Goal: Task Accomplishment & Management: Complete application form

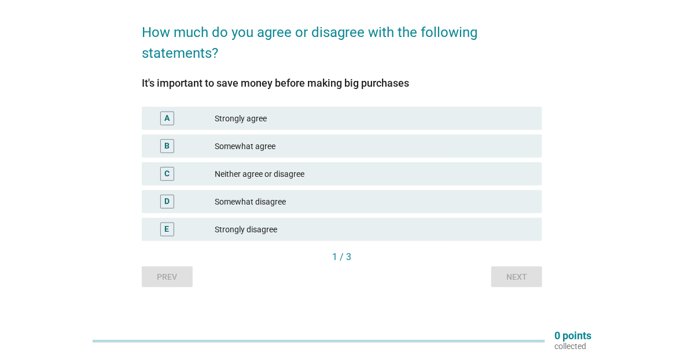
scroll to position [82, 0]
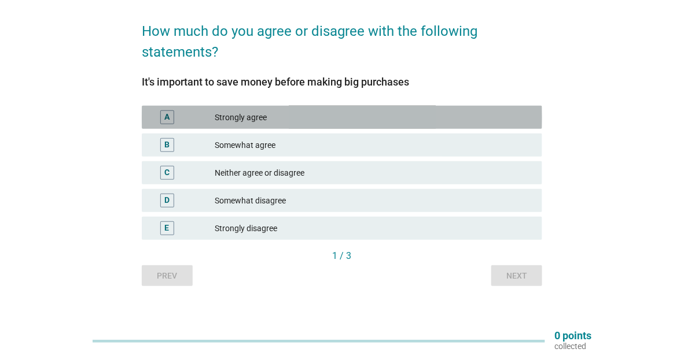
click at [292, 111] on div "Strongly agree" at bounding box center [374, 118] width 318 height 14
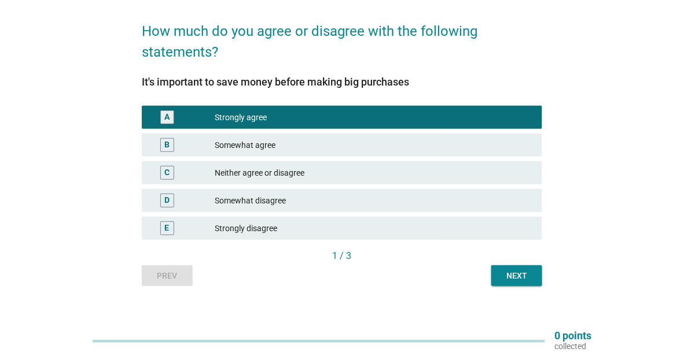
click at [531, 277] on div "Next" at bounding box center [517, 276] width 32 height 12
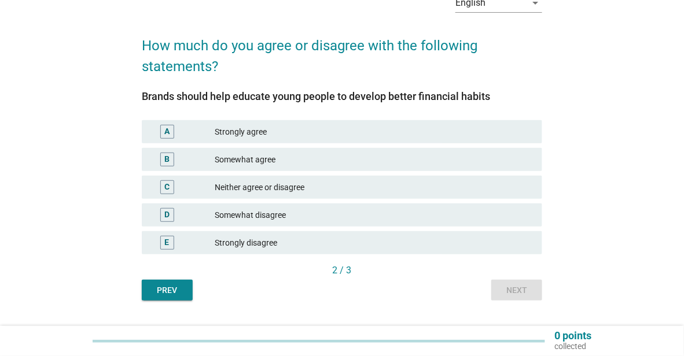
scroll to position [74, 0]
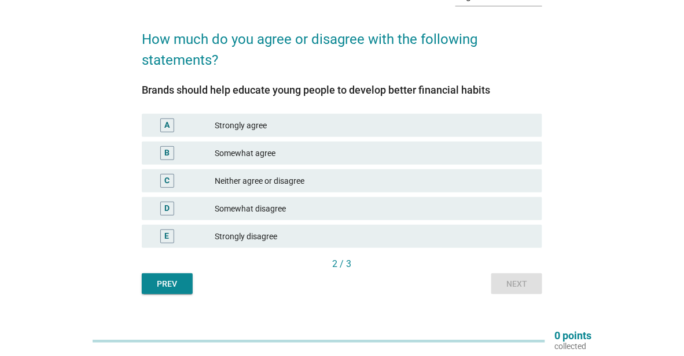
click at [359, 190] on div "C Neither agree or disagree" at bounding box center [342, 181] width 400 height 23
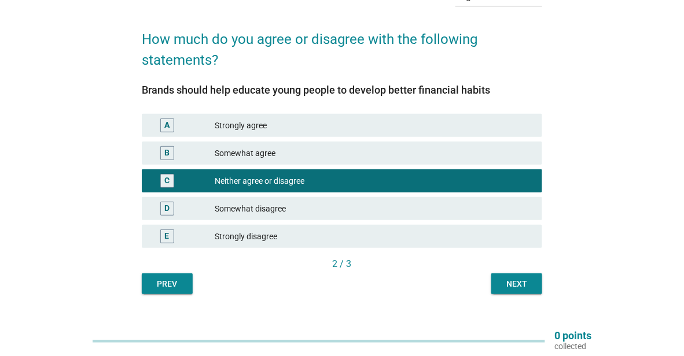
click at [533, 280] on button "Next" at bounding box center [516, 284] width 51 height 21
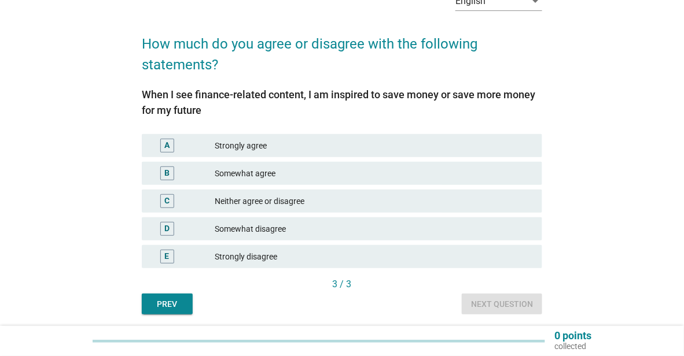
scroll to position [71, 0]
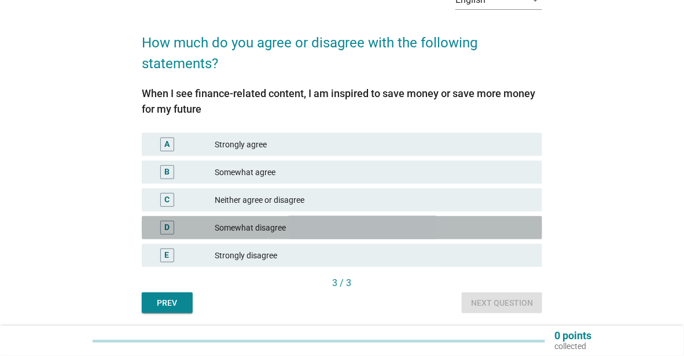
click at [329, 225] on div "Somewhat disagree" at bounding box center [374, 228] width 318 height 14
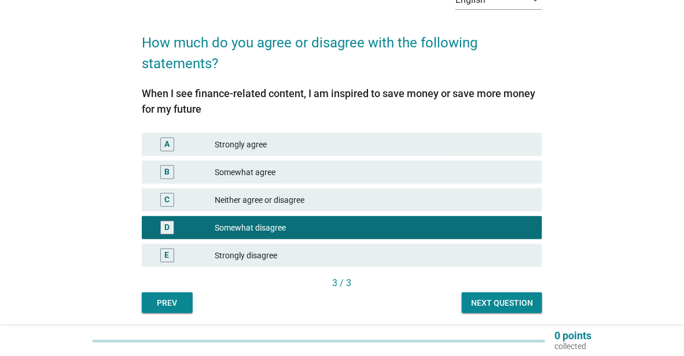
click at [477, 303] on div "Next question" at bounding box center [502, 303] width 62 height 12
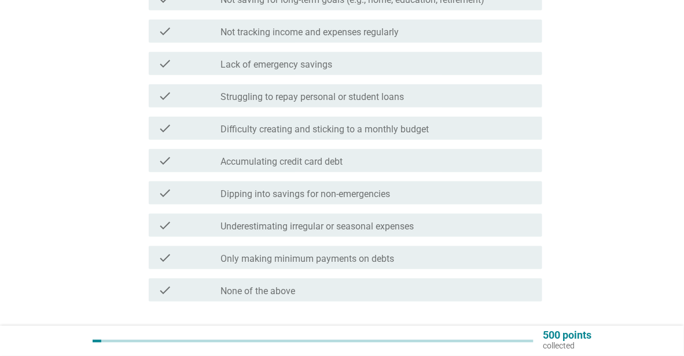
scroll to position [292, 0]
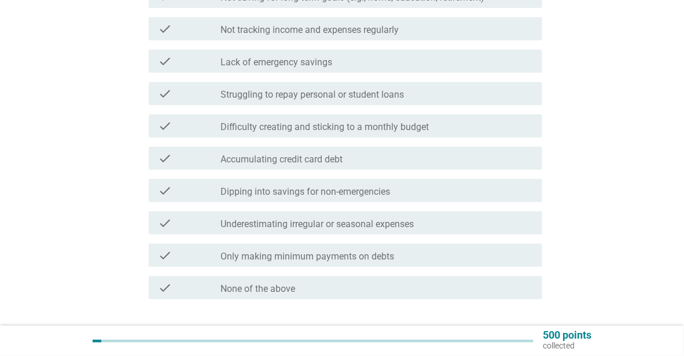
click at [440, 133] on div "check check_box_outline_blank Difficulty creating and sticking to a monthly bud…" at bounding box center [345, 126] width 393 height 23
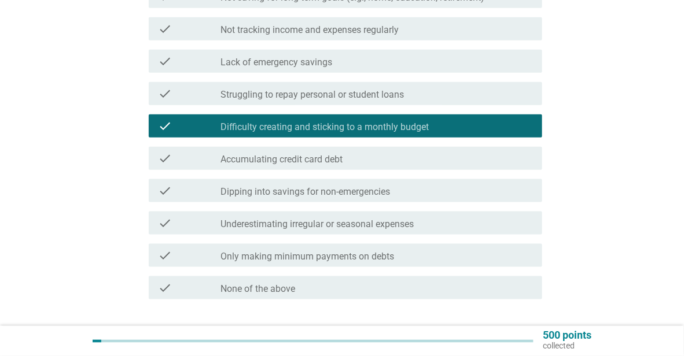
scroll to position [373, 0]
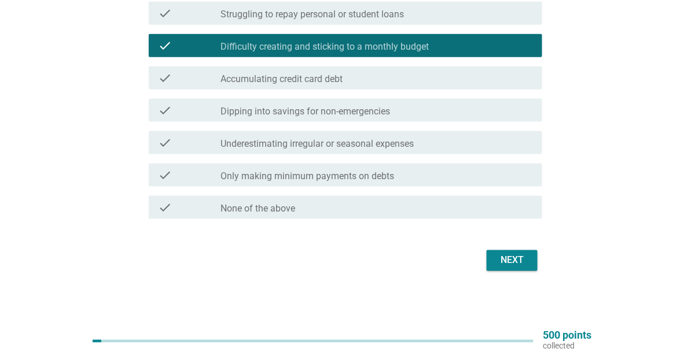
click at [520, 256] on div "Next" at bounding box center [512, 261] width 32 height 14
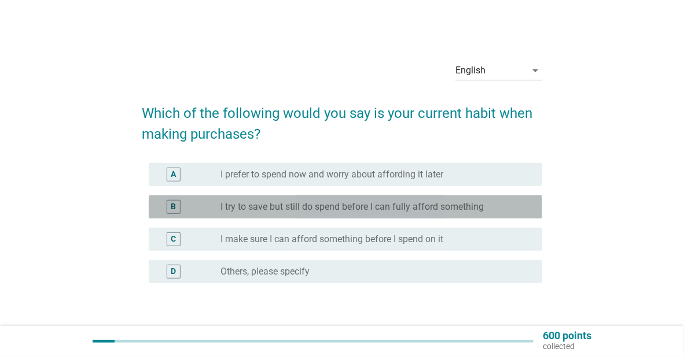
click at [499, 216] on div "B radio_button_unchecked I try to save but still do spend before I can fully af…" at bounding box center [345, 207] width 393 height 23
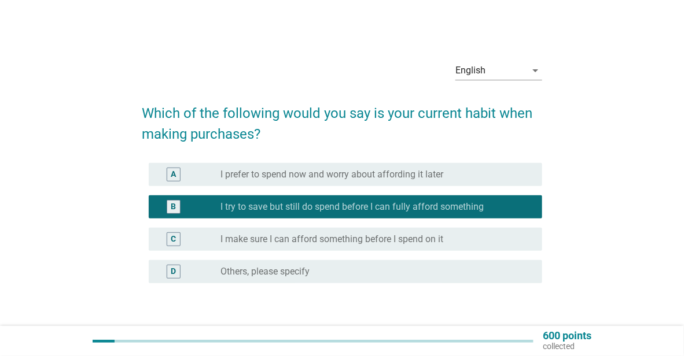
scroll to position [78, 0]
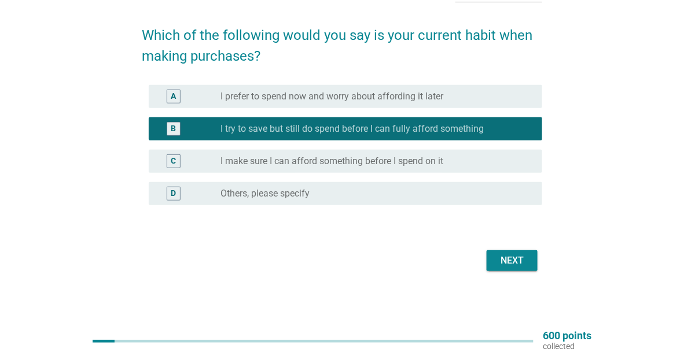
click at [515, 259] on div "Next" at bounding box center [512, 261] width 32 height 14
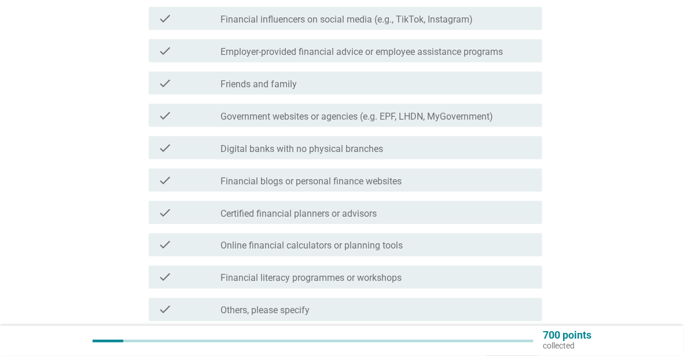
scroll to position [405, 0]
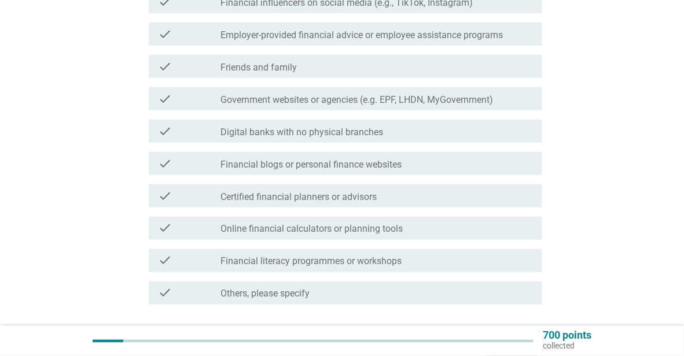
click at [377, 60] on div "check_box_outline_blank Friends and family" at bounding box center [376, 67] width 312 height 14
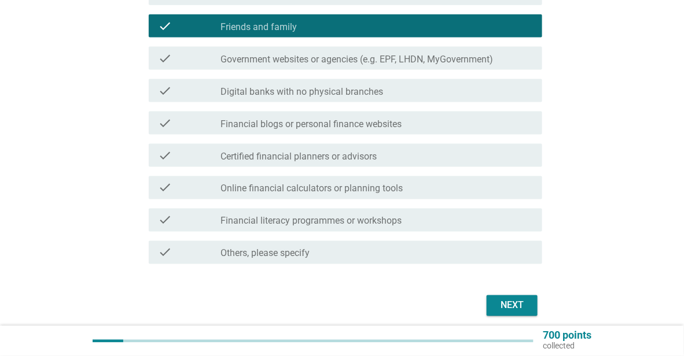
scroll to position [470, 0]
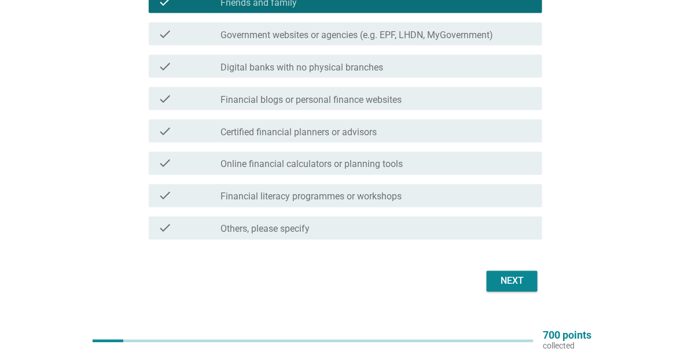
click at [515, 275] on div "Next" at bounding box center [512, 282] width 32 height 14
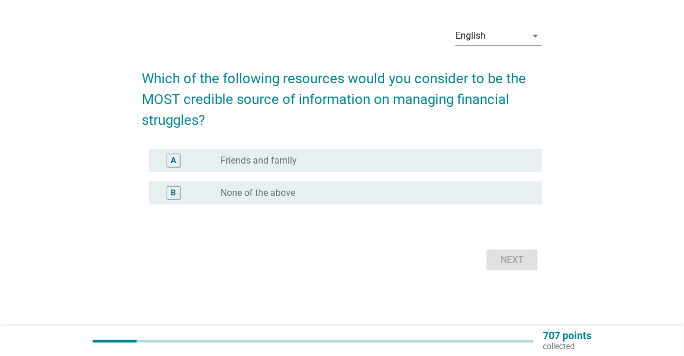
scroll to position [0, 0]
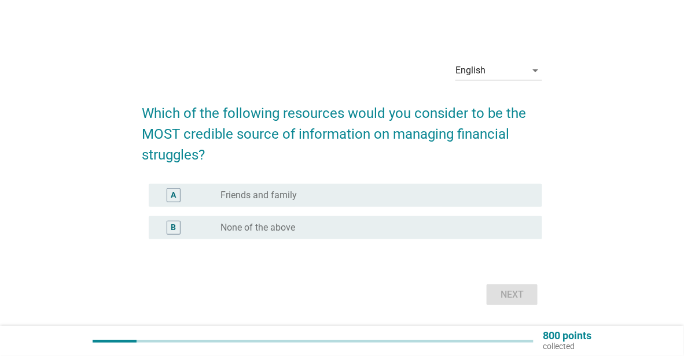
click at [298, 190] on div "radio_button_unchecked Friends and family" at bounding box center [371, 196] width 303 height 12
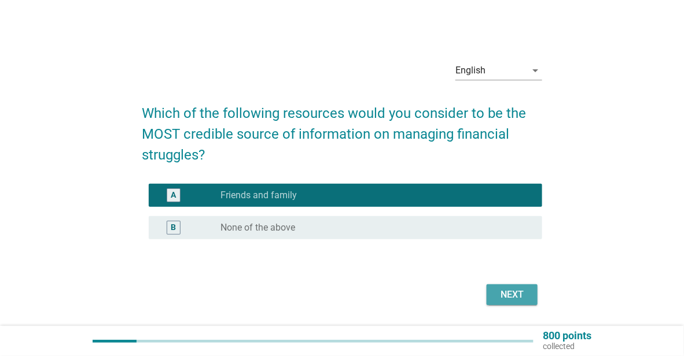
click at [520, 296] on div "Next" at bounding box center [512, 295] width 32 height 14
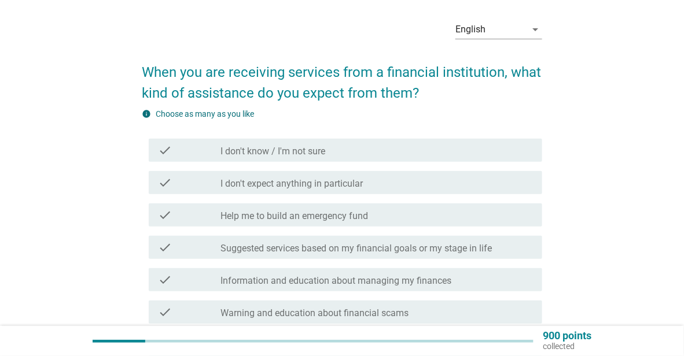
scroll to position [58, 0]
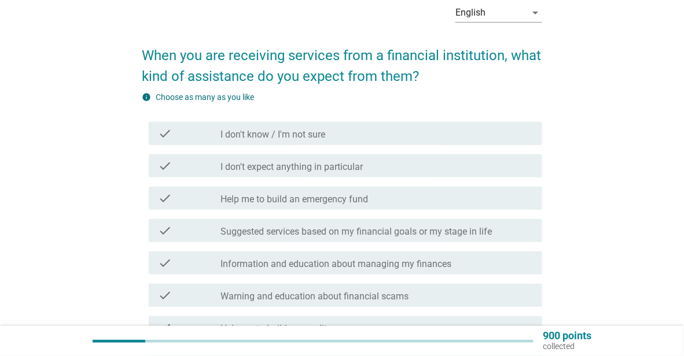
click at [384, 167] on div "check_box_outline_blank I don't expect anything in particular" at bounding box center [376, 166] width 312 height 14
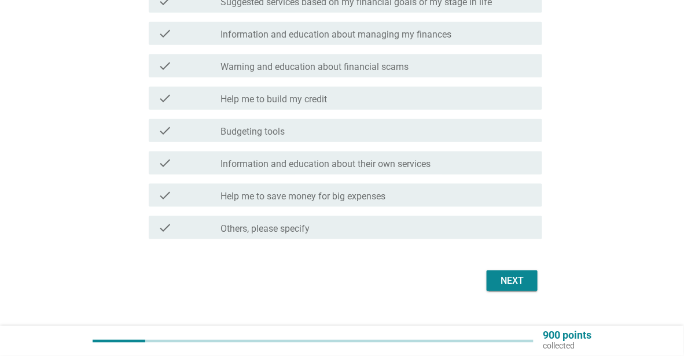
scroll to position [289, 0]
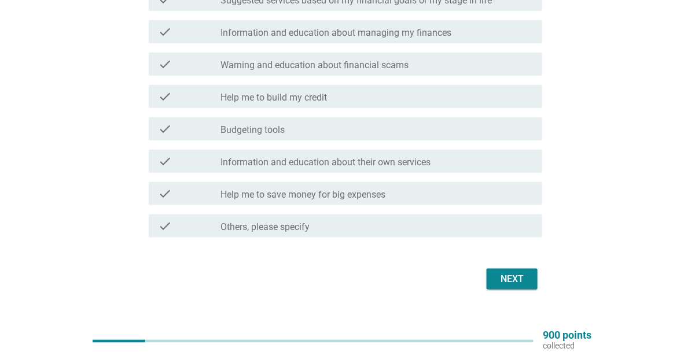
click at [494, 278] on button "Next" at bounding box center [512, 279] width 51 height 21
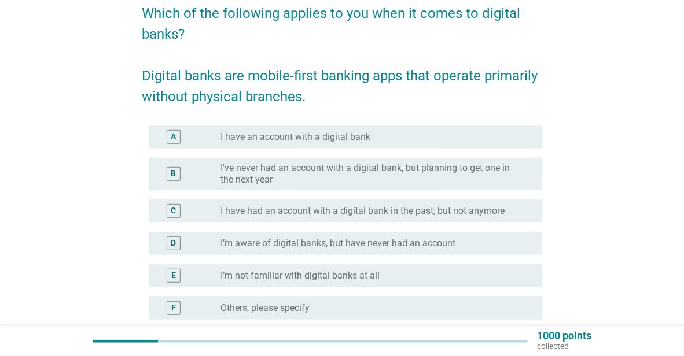
scroll to position [116, 0]
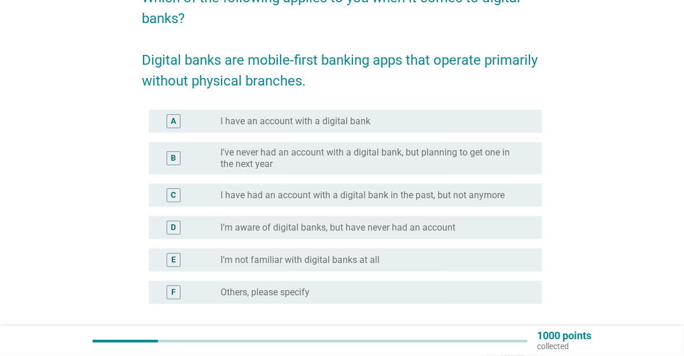
click at [389, 117] on div "radio_button_unchecked I have an account with a digital bank" at bounding box center [371, 122] width 303 height 12
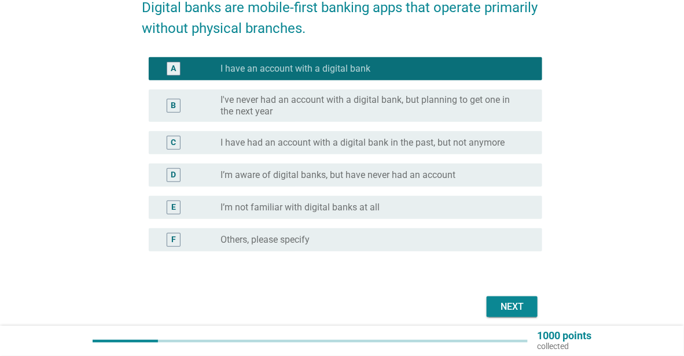
scroll to position [215, 0]
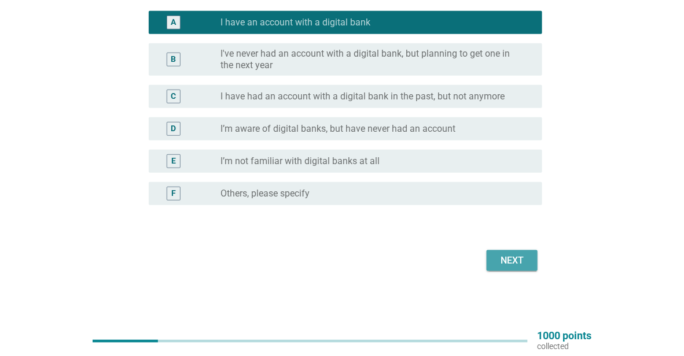
click at [529, 256] on button "Next" at bounding box center [512, 261] width 51 height 21
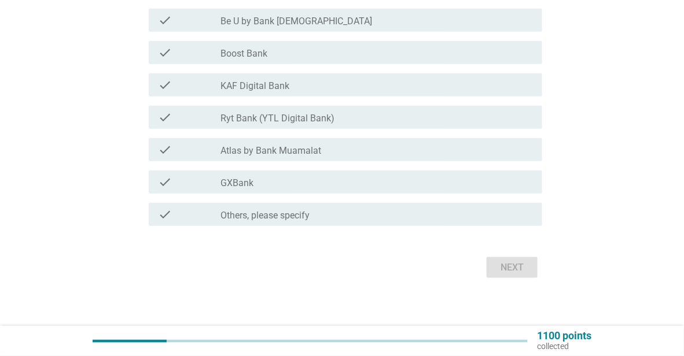
scroll to position [222, 0]
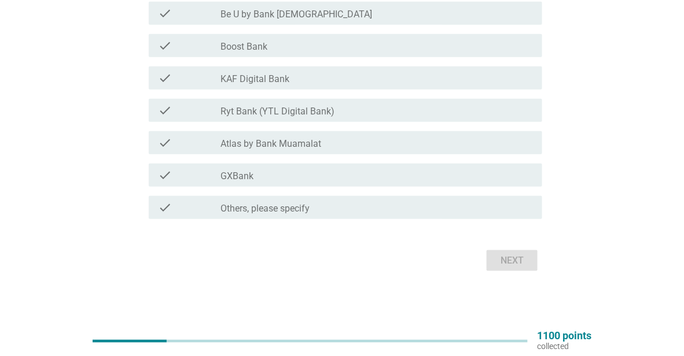
click at [273, 165] on div "check check_box_outline_blank GXBank" at bounding box center [345, 175] width 393 height 23
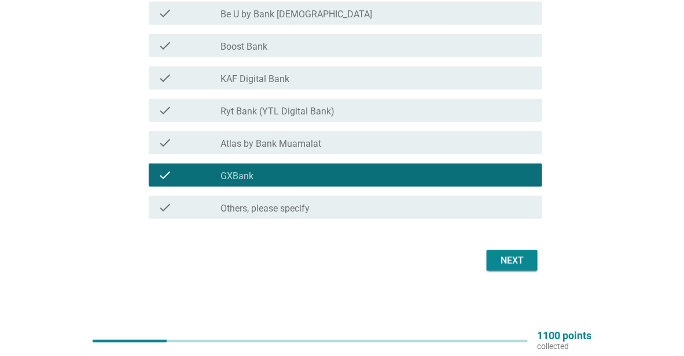
click at [535, 265] on button "Next" at bounding box center [512, 261] width 51 height 21
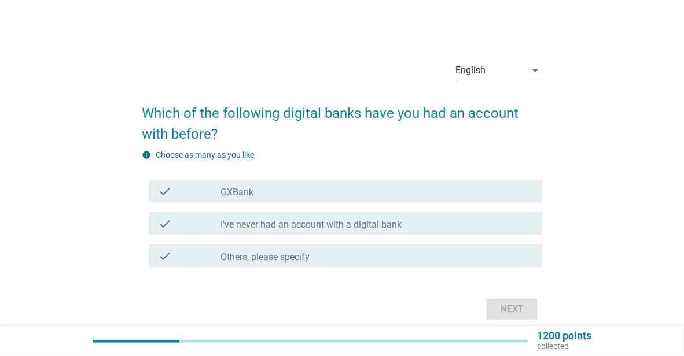
click at [255, 195] on div "check_box_outline_blank GXBank" at bounding box center [376, 192] width 312 height 14
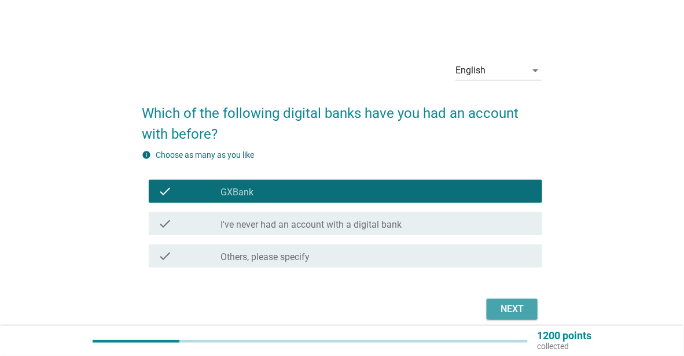
click at [528, 311] on div "Next" at bounding box center [512, 310] width 32 height 14
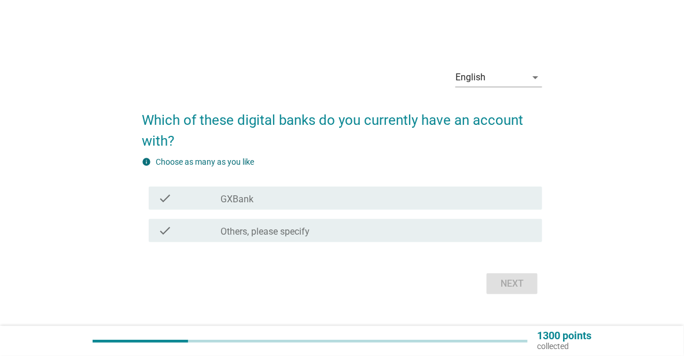
click at [419, 201] on div "check_box_outline_blank GXBank" at bounding box center [376, 199] width 312 height 14
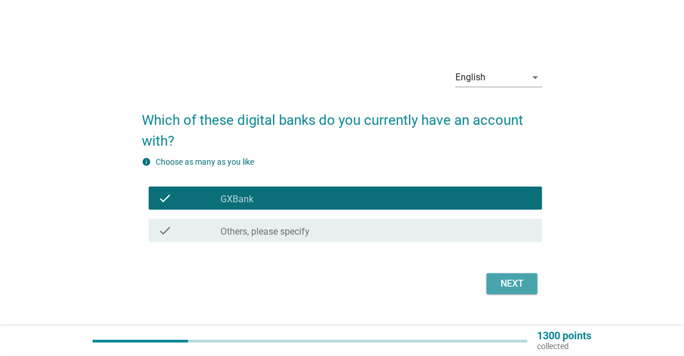
click at [528, 282] on div "Next" at bounding box center [512, 284] width 32 height 14
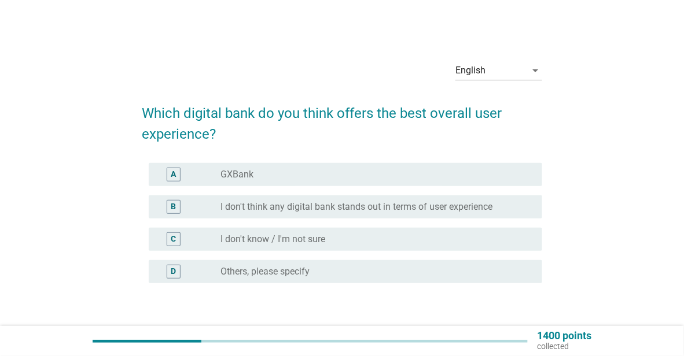
click at [438, 240] on div "radio_button_unchecked I don't know / I'm not sure" at bounding box center [371, 240] width 303 height 12
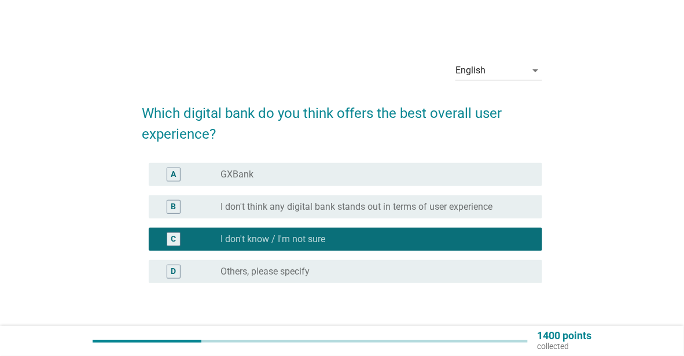
scroll to position [58, 0]
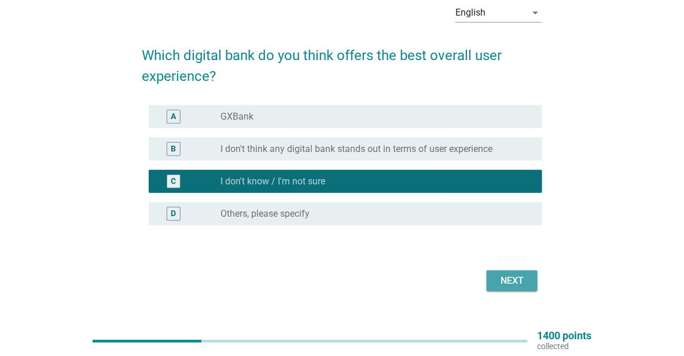
click at [526, 283] on div "Next" at bounding box center [512, 281] width 32 height 14
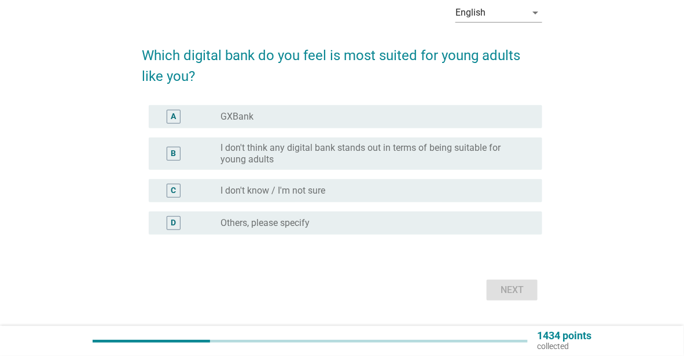
scroll to position [0, 0]
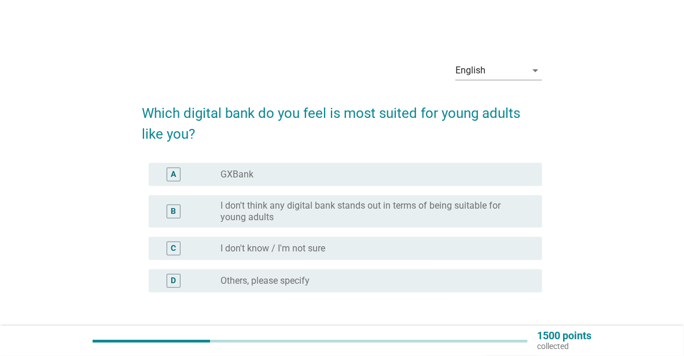
click at [412, 175] on div "radio_button_unchecked GXBank" at bounding box center [371, 175] width 303 height 12
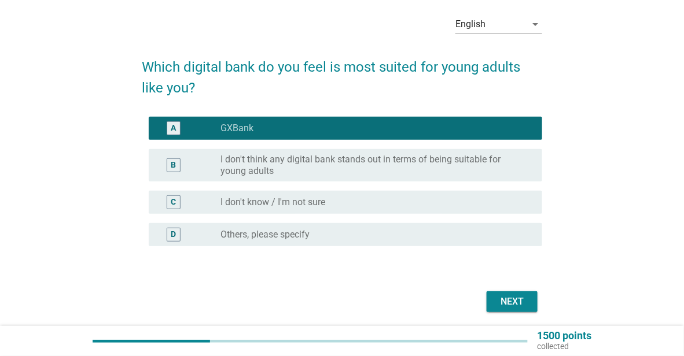
scroll to position [87, 0]
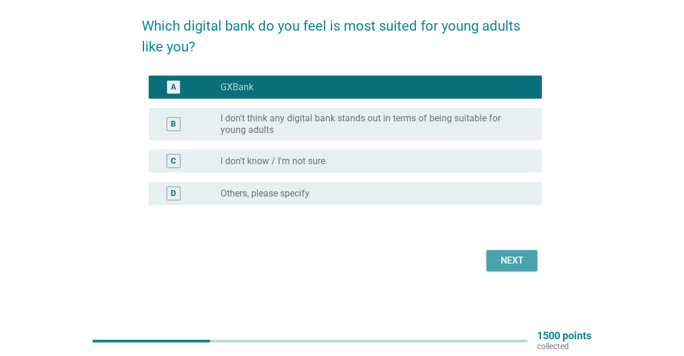
click at [528, 263] on div "Next" at bounding box center [512, 261] width 32 height 14
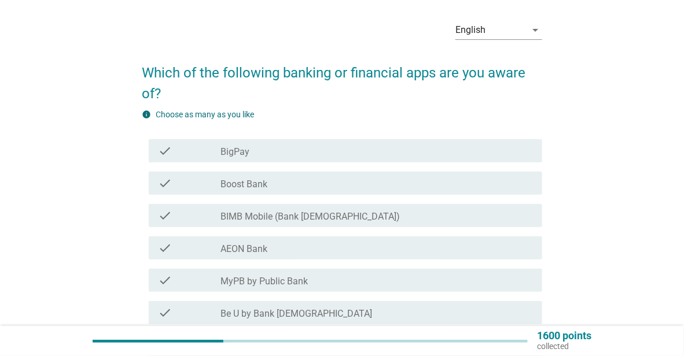
scroll to position [58, 0]
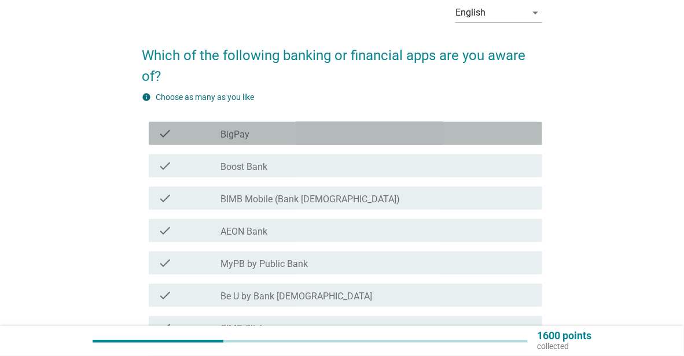
click at [336, 133] on div "check_box_outline_blank BigPay" at bounding box center [376, 134] width 312 height 14
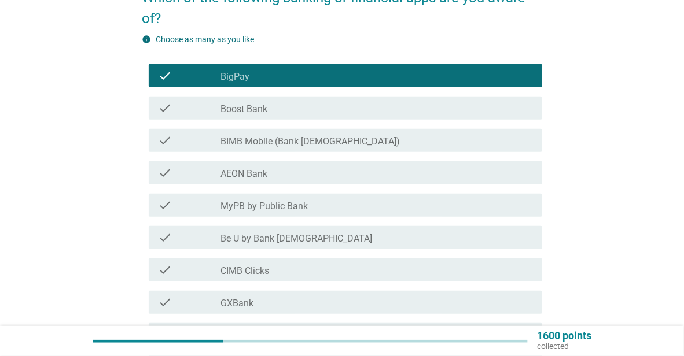
scroll to position [174, 0]
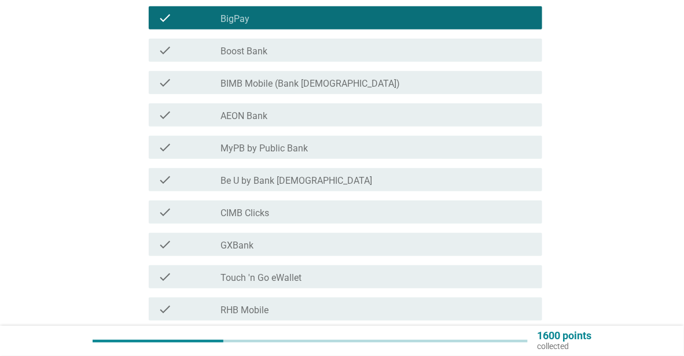
click at [332, 149] on div "check_box_outline_blank MyPB by Public Bank" at bounding box center [376, 148] width 312 height 14
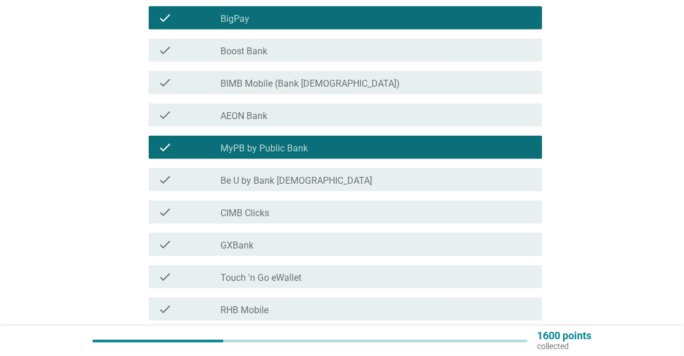
scroll to position [231, 0]
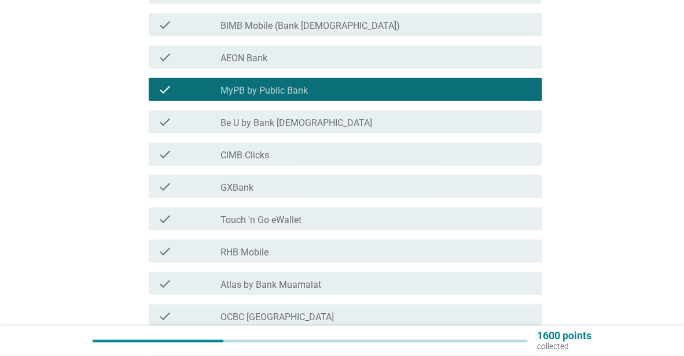
click at [308, 183] on div "check_box_outline_blank GXBank" at bounding box center [376, 187] width 312 height 14
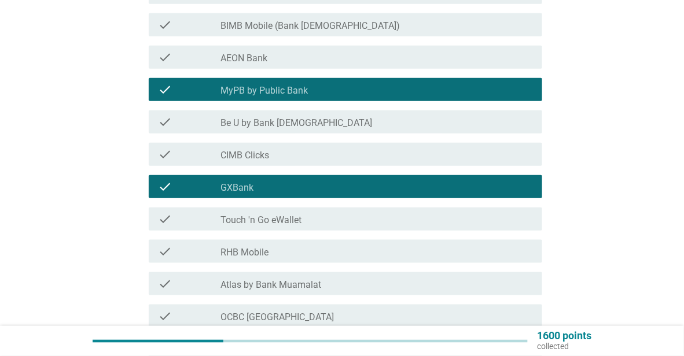
scroll to position [347, 0]
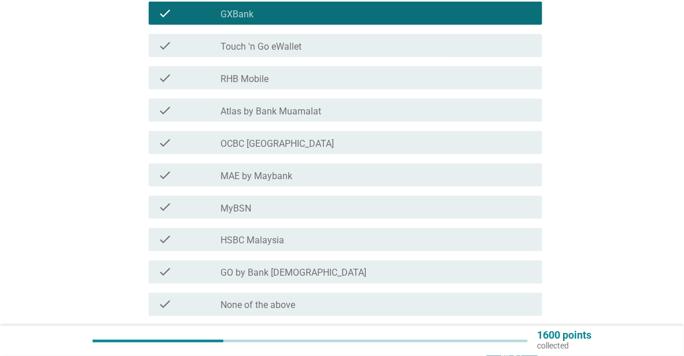
click at [304, 172] on div "check_box_outline_blank MAE by Maybank" at bounding box center [376, 175] width 312 height 14
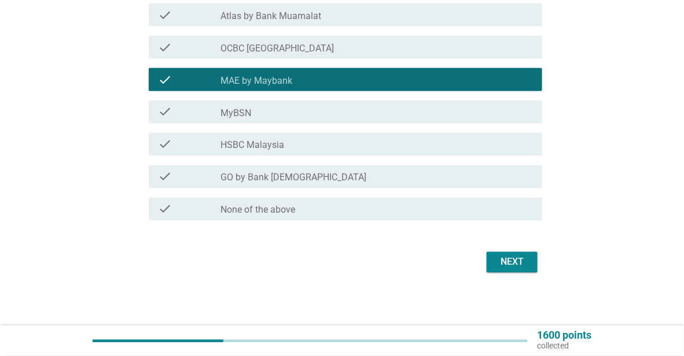
scroll to position [502, 0]
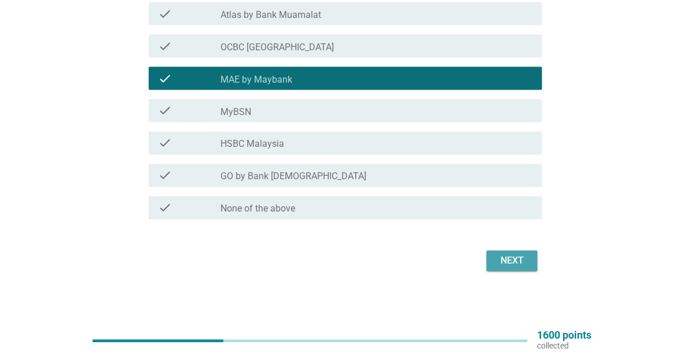
click at [524, 264] on div "Next" at bounding box center [512, 262] width 32 height 14
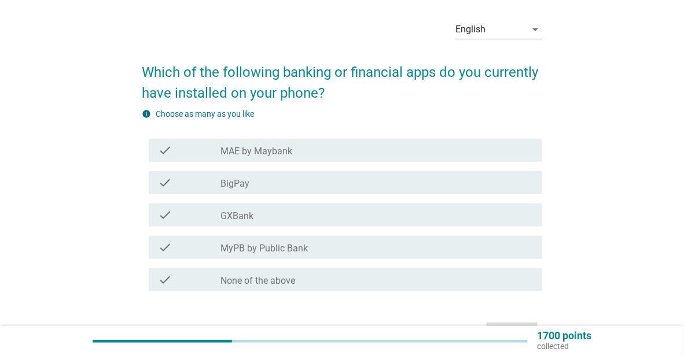
scroll to position [58, 0]
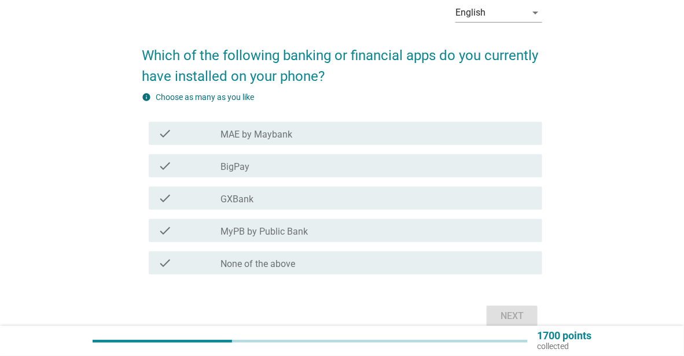
click at [295, 130] on div "check_box_outline_blank MAE by Maybank" at bounding box center [376, 134] width 312 height 14
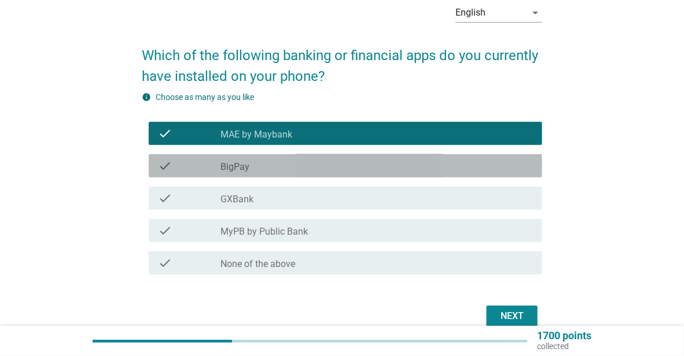
click at [290, 170] on div "check_box_outline_blank BigPay" at bounding box center [376, 166] width 312 height 14
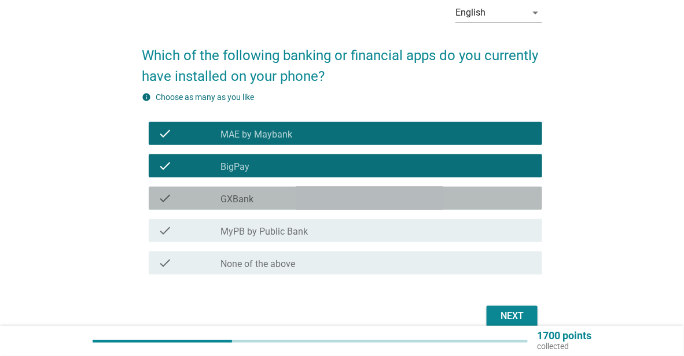
click at [289, 197] on div "check_box_outline_blank GXBank" at bounding box center [376, 199] width 312 height 14
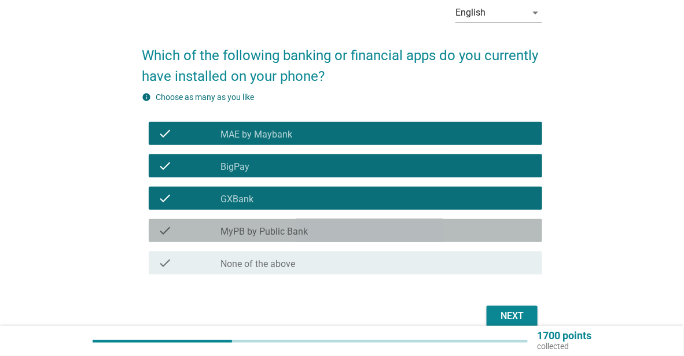
click at [306, 237] on label "MyPB by Public Bank" at bounding box center [263, 232] width 87 height 12
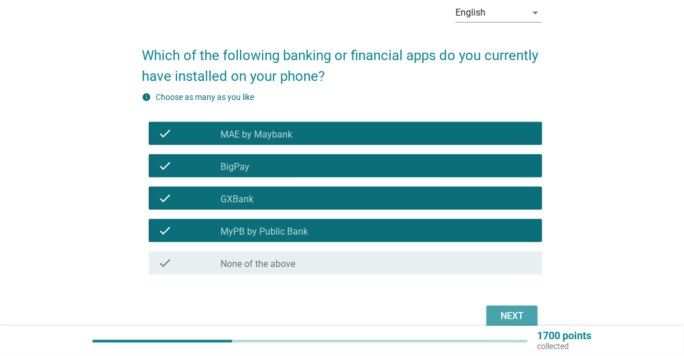
click at [516, 316] on div "Next" at bounding box center [512, 317] width 32 height 14
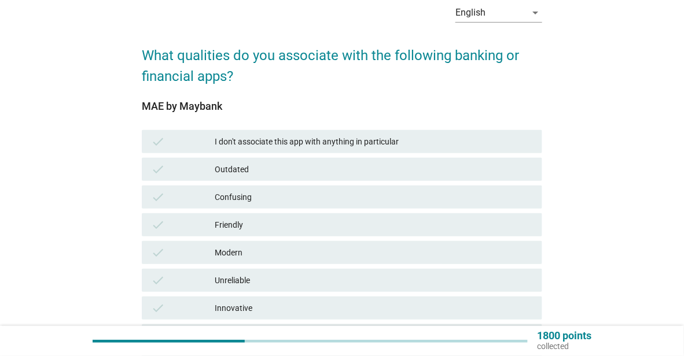
scroll to position [116, 0]
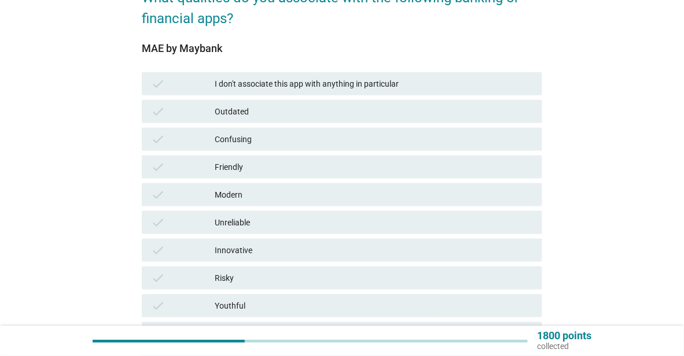
click at [296, 166] on div "Friendly" at bounding box center [374, 167] width 318 height 14
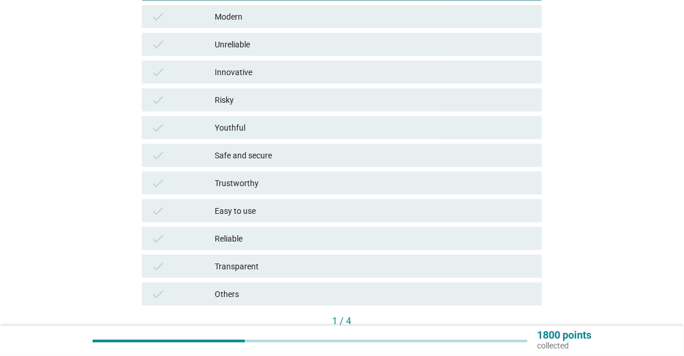
scroll to position [347, 0]
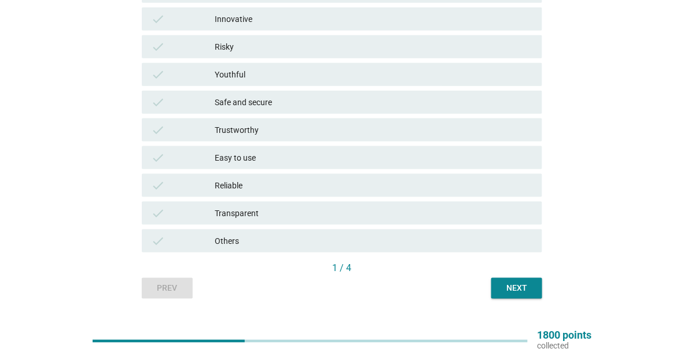
click at [517, 288] on div "Next" at bounding box center [517, 289] width 32 height 12
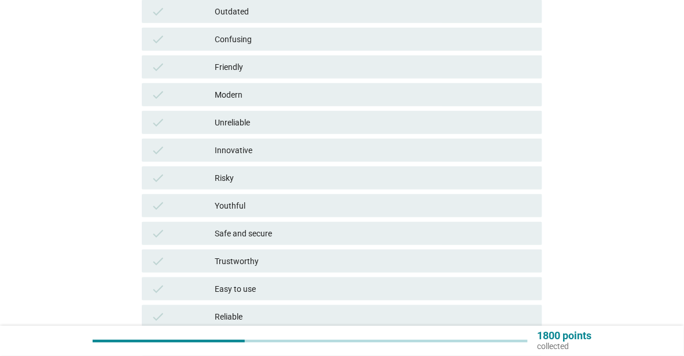
scroll to position [231, 0]
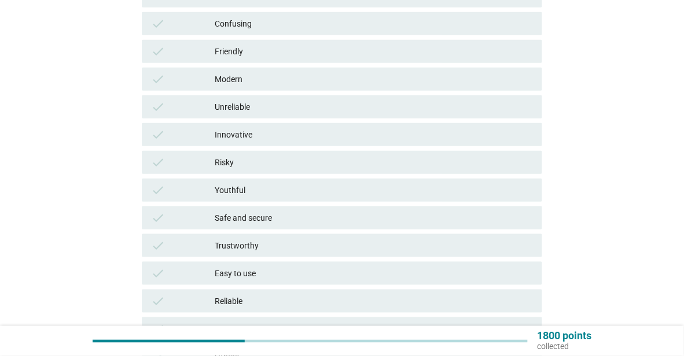
click at [283, 207] on div "check Safe and secure" at bounding box center [342, 218] width 400 height 23
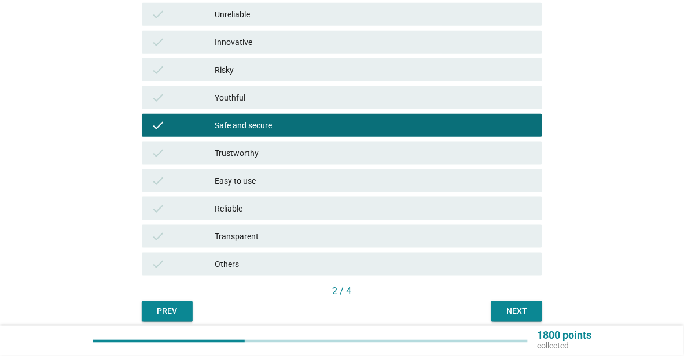
scroll to position [371, 0]
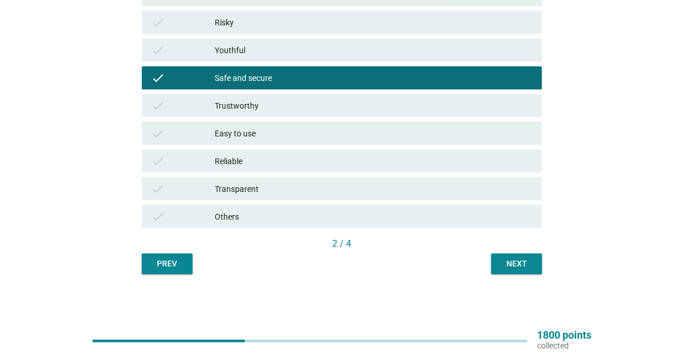
click at [503, 269] on div "Next" at bounding box center [517, 265] width 32 height 12
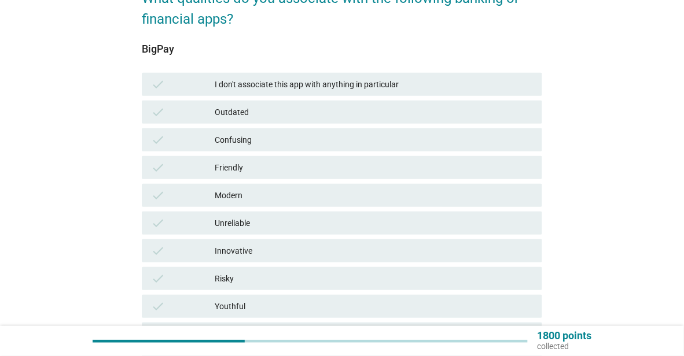
scroll to position [116, 0]
click at [431, 175] on div "check Friendly" at bounding box center [342, 167] width 400 height 23
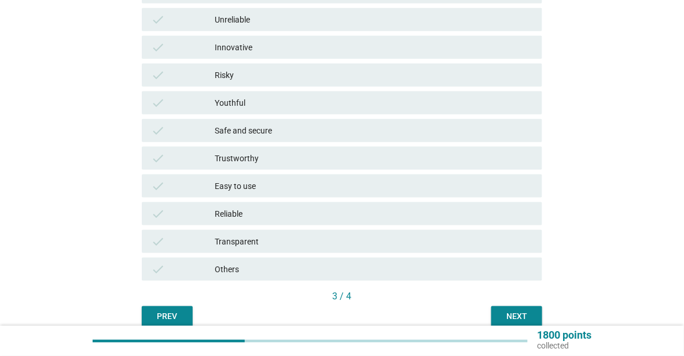
scroll to position [371, 0]
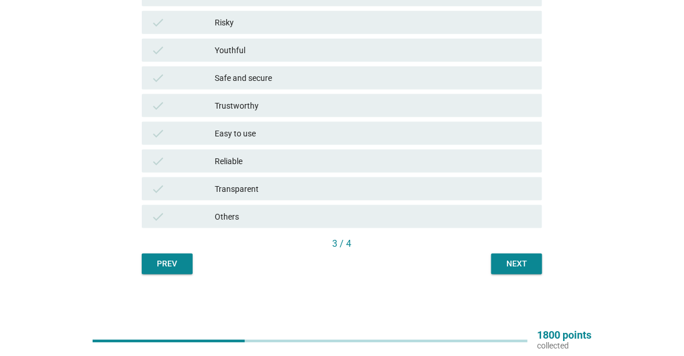
click at [516, 252] on div "3 / 4" at bounding box center [342, 246] width 400 height 16
click at [513, 263] on div "Next" at bounding box center [517, 265] width 32 height 12
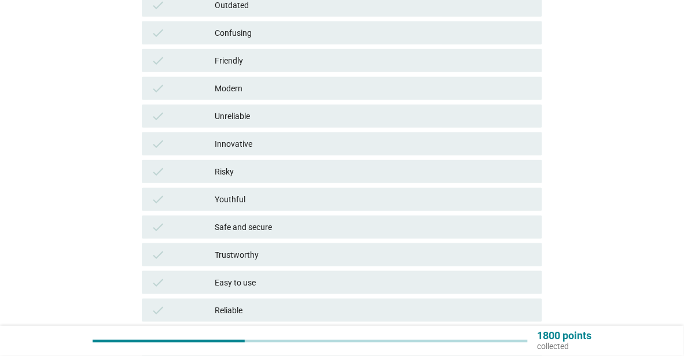
scroll to position [231, 0]
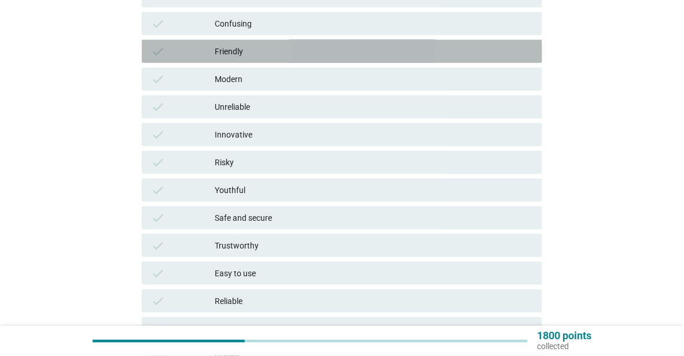
click at [403, 53] on div "Friendly" at bounding box center [374, 52] width 318 height 14
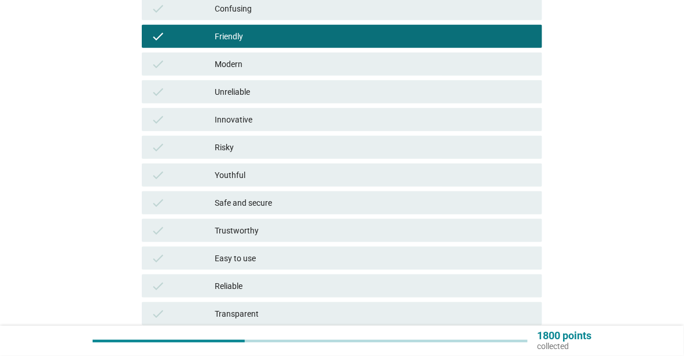
scroll to position [347, 0]
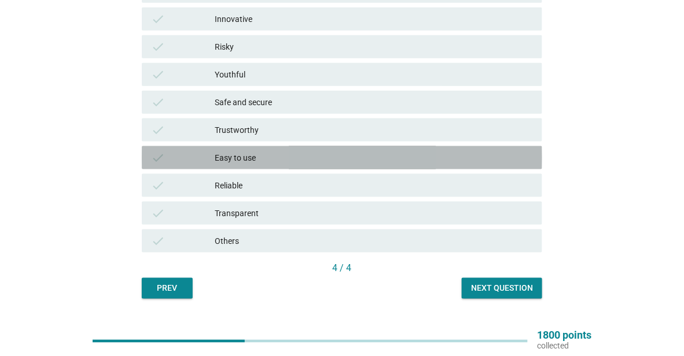
click at [330, 164] on div "Easy to use" at bounding box center [374, 158] width 318 height 14
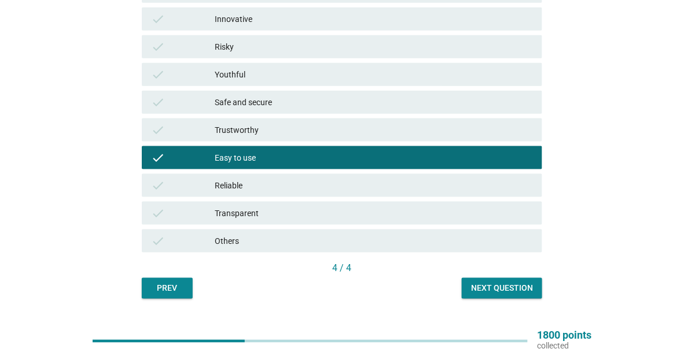
click at [487, 288] on div "Next question" at bounding box center [502, 289] width 62 height 12
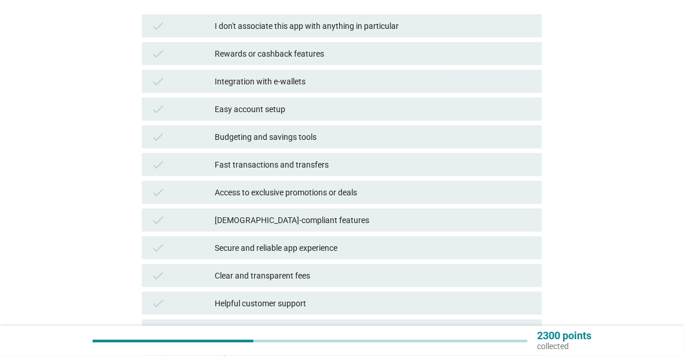
scroll to position [231, 0]
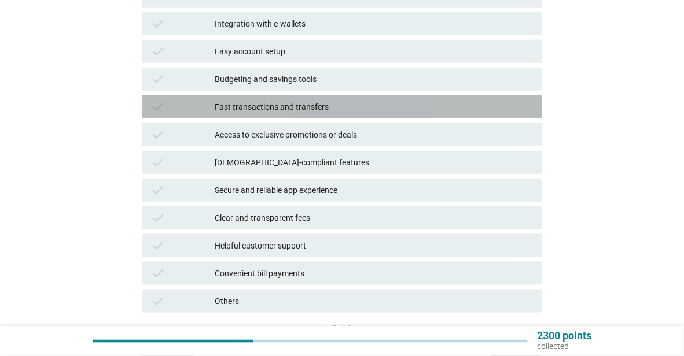
click at [352, 108] on div "Fast transactions and transfers" at bounding box center [374, 107] width 318 height 14
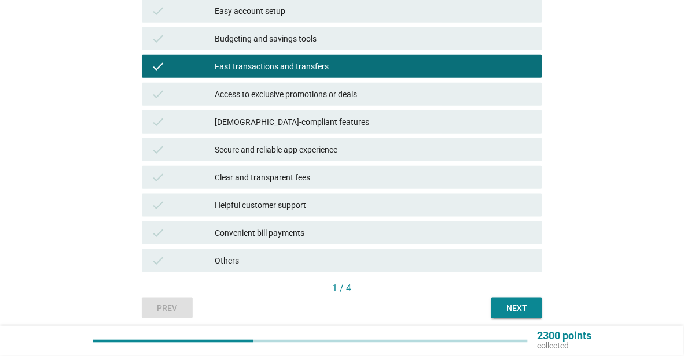
scroll to position [289, 0]
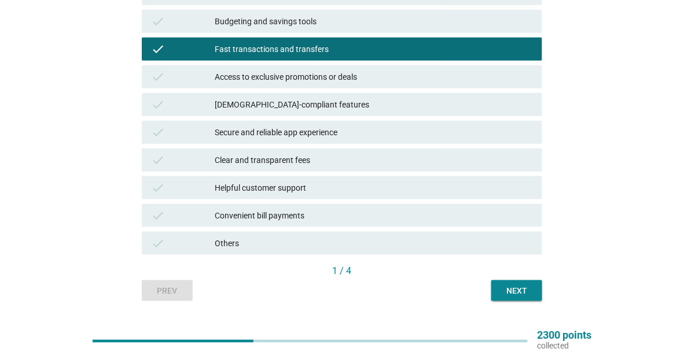
click at [538, 297] on button "Next" at bounding box center [516, 291] width 51 height 21
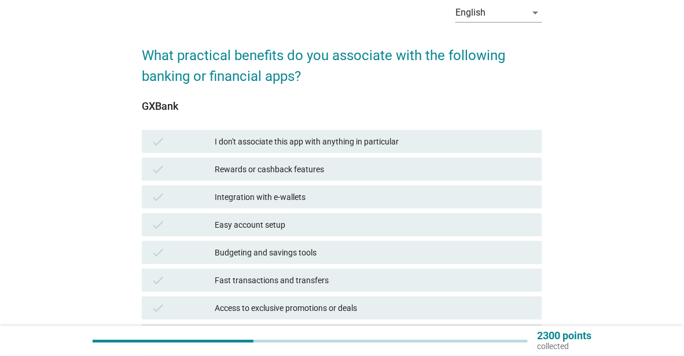
scroll to position [116, 0]
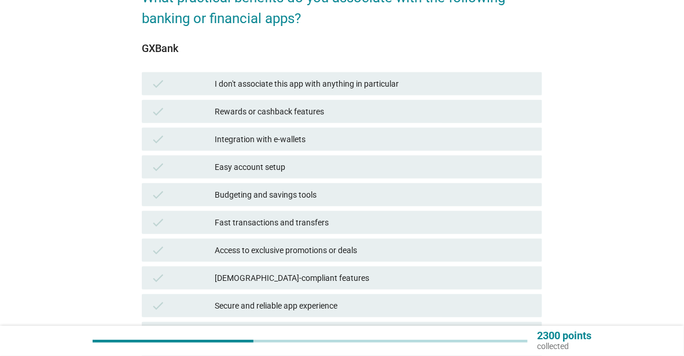
click at [370, 198] on div "Budgeting and savings tools" at bounding box center [374, 195] width 318 height 14
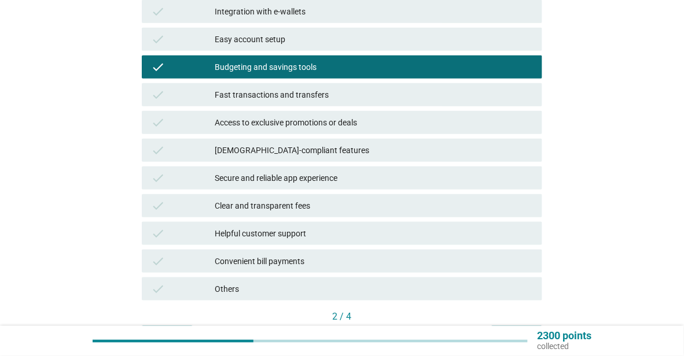
scroll to position [316, 0]
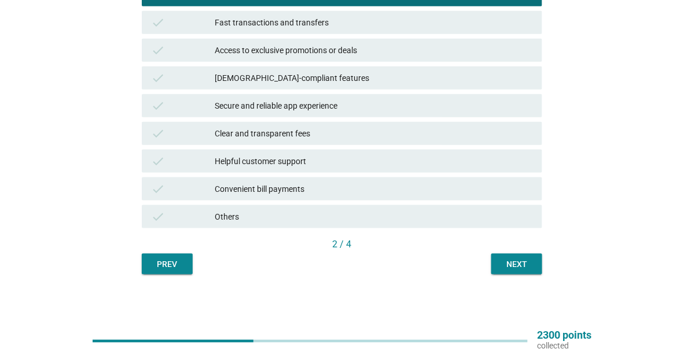
click at [511, 267] on div "Next" at bounding box center [517, 265] width 32 height 12
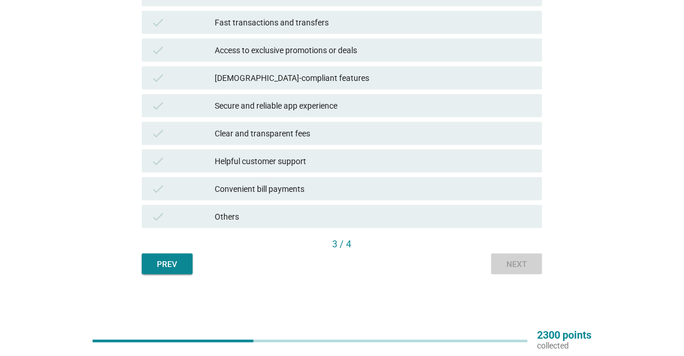
scroll to position [0, 0]
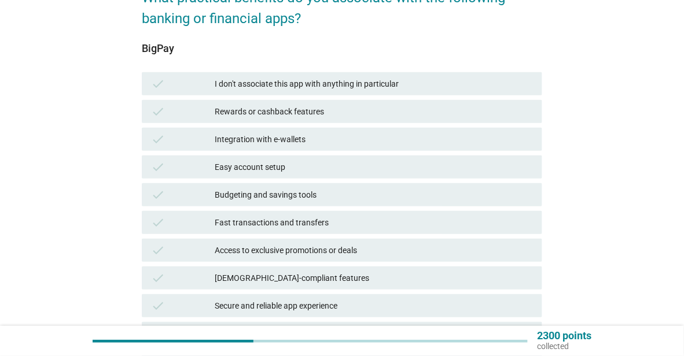
click at [438, 105] on div "Rewards or cashback features" at bounding box center [374, 112] width 318 height 14
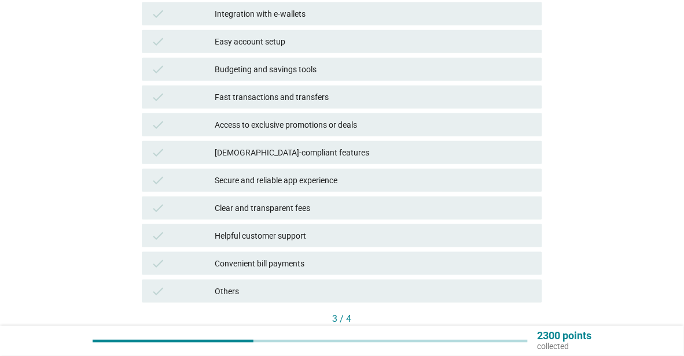
scroll to position [316, 0]
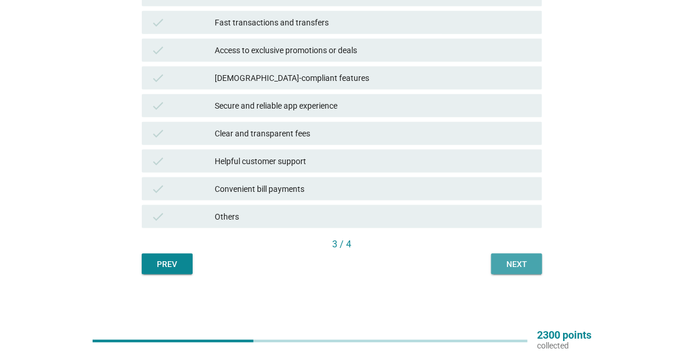
click at [528, 271] on button "Next" at bounding box center [516, 264] width 51 height 21
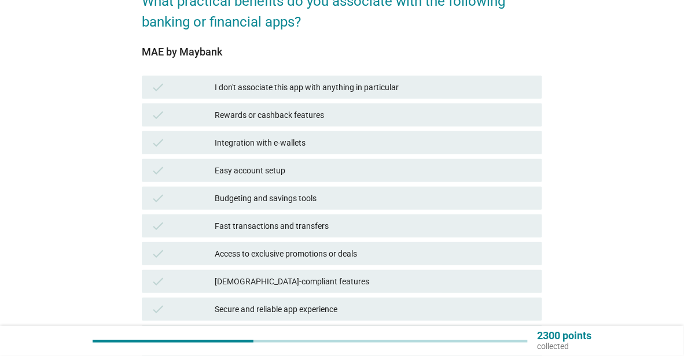
scroll to position [116, 0]
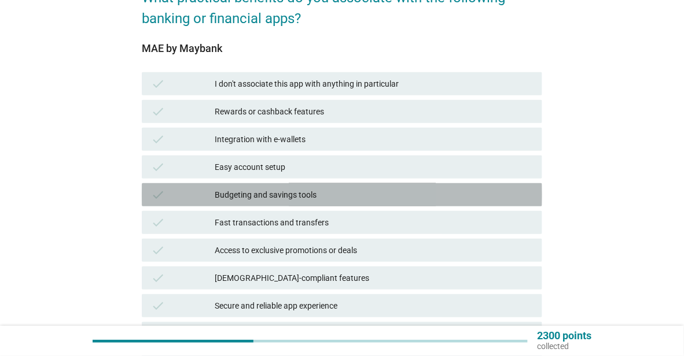
click at [399, 197] on div "Budgeting and savings tools" at bounding box center [374, 195] width 318 height 14
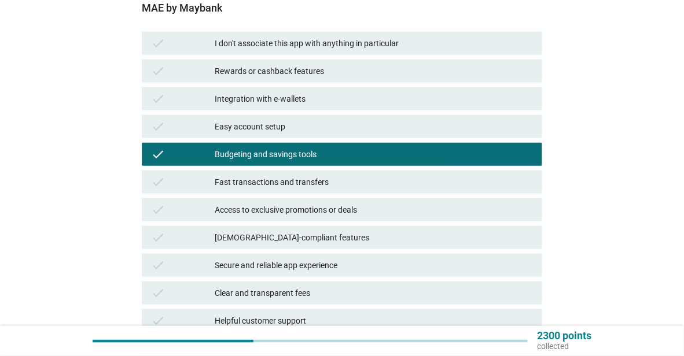
scroll to position [174, 0]
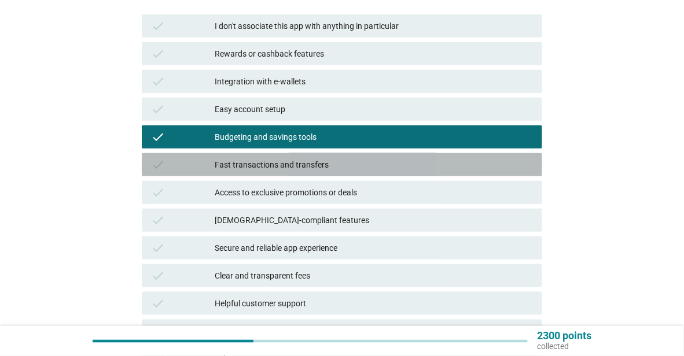
click at [412, 169] on div "Fast transactions and transfers" at bounding box center [374, 165] width 318 height 14
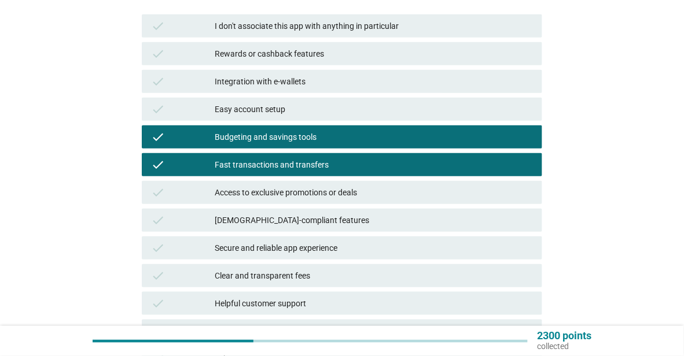
scroll to position [231, 0]
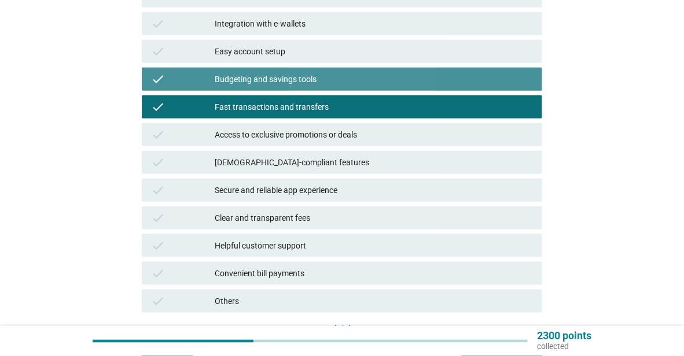
click at [434, 83] on div "Budgeting and savings tools" at bounding box center [374, 79] width 318 height 14
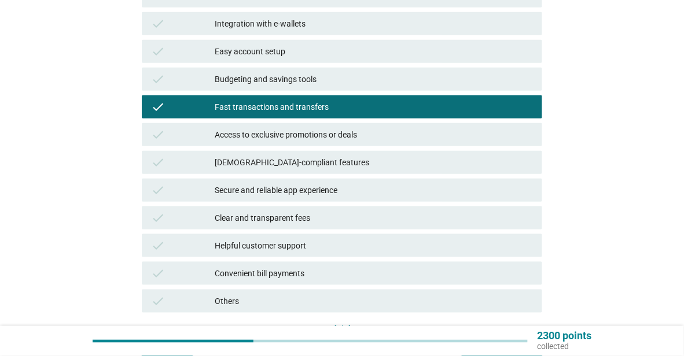
scroll to position [289, 0]
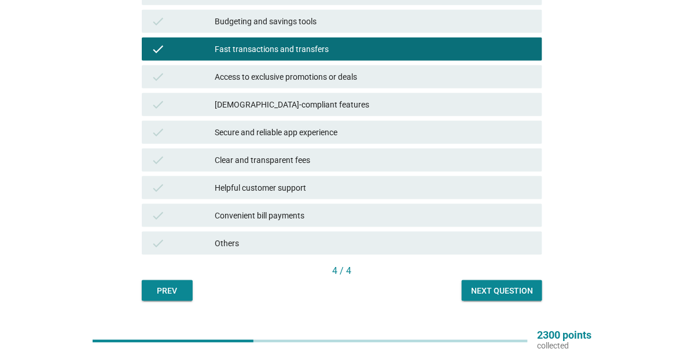
click at [516, 299] on button "Next question" at bounding box center [502, 291] width 80 height 21
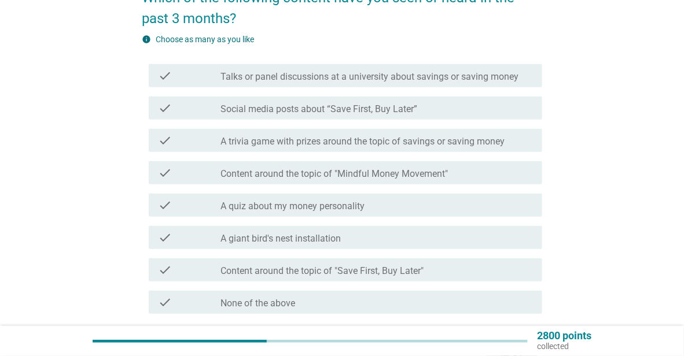
scroll to position [211, 0]
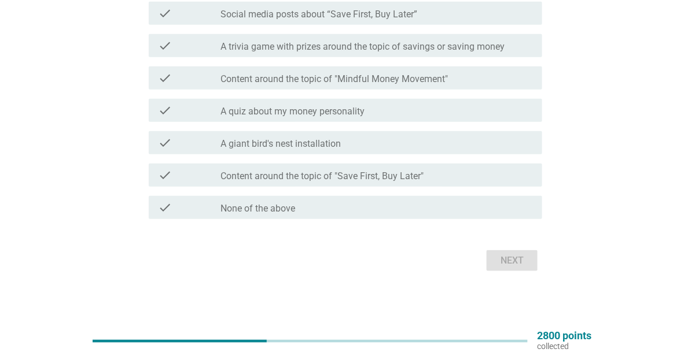
click at [436, 211] on div "check_box_outline_blank None of the above" at bounding box center [376, 208] width 312 height 14
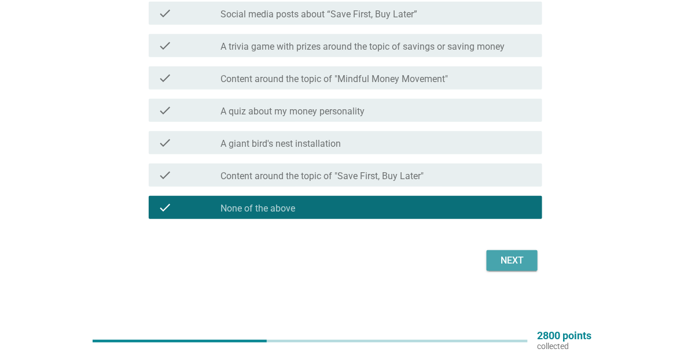
click at [516, 259] on div "Next" at bounding box center [512, 261] width 32 height 14
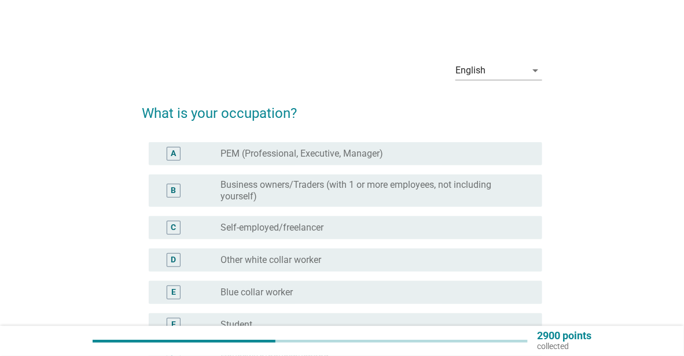
scroll to position [58, 0]
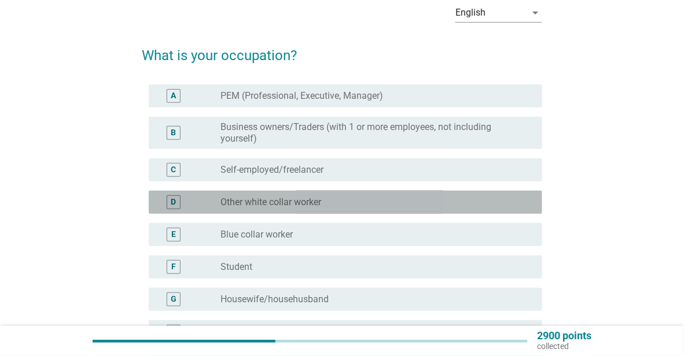
click at [374, 193] on div "D radio_button_unchecked Other white collar worker" at bounding box center [345, 202] width 393 height 23
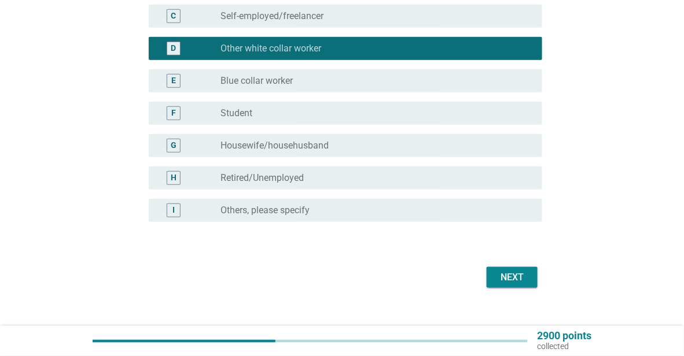
scroll to position [229, 0]
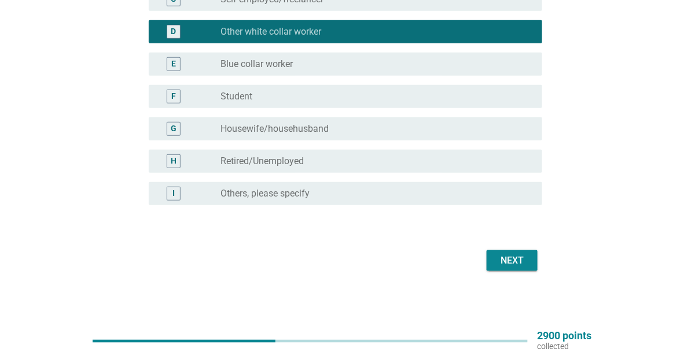
click at [502, 248] on div "Next" at bounding box center [342, 261] width 400 height 28
click at [503, 254] on div "Next" at bounding box center [512, 261] width 32 height 14
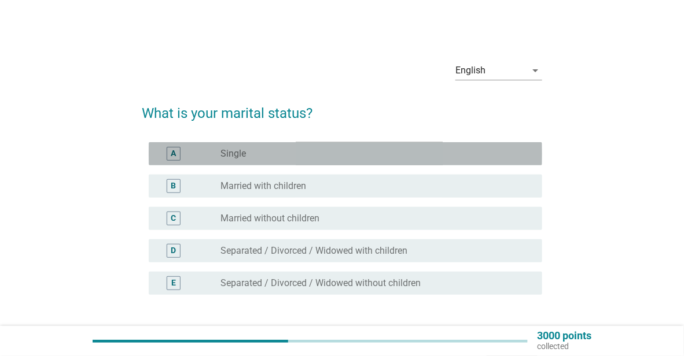
click at [348, 152] on div "radio_button_unchecked Single" at bounding box center [371, 154] width 303 height 12
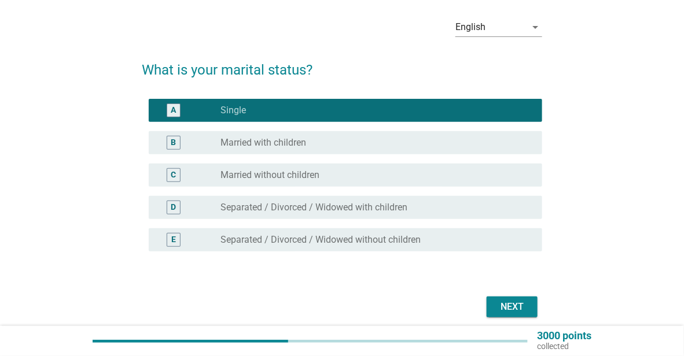
scroll to position [58, 0]
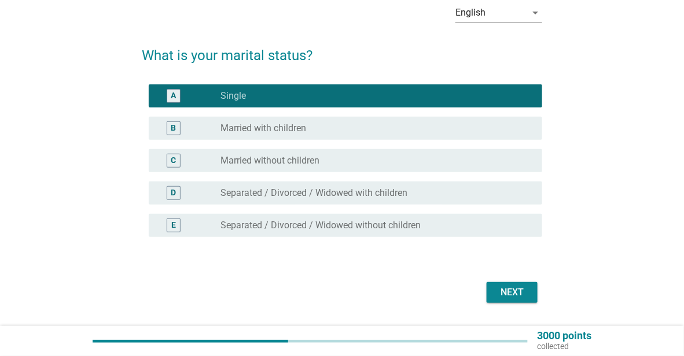
click at [526, 284] on button "Next" at bounding box center [512, 292] width 51 height 21
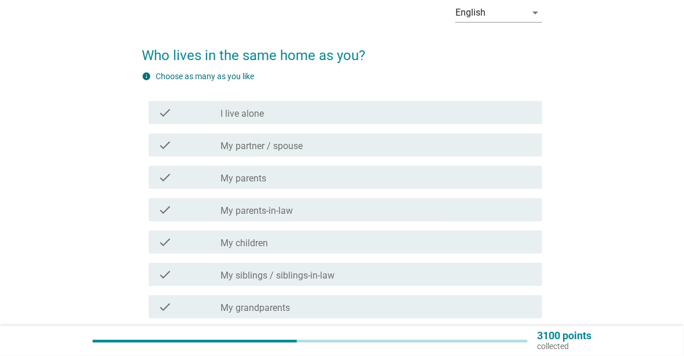
click at [370, 181] on div "check_box_outline_blank My parents" at bounding box center [376, 178] width 312 height 14
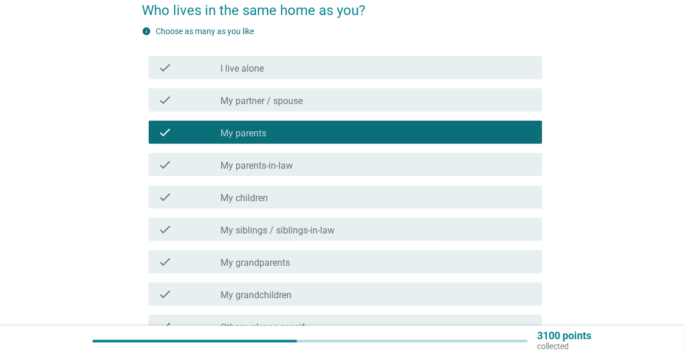
scroll to position [222, 0]
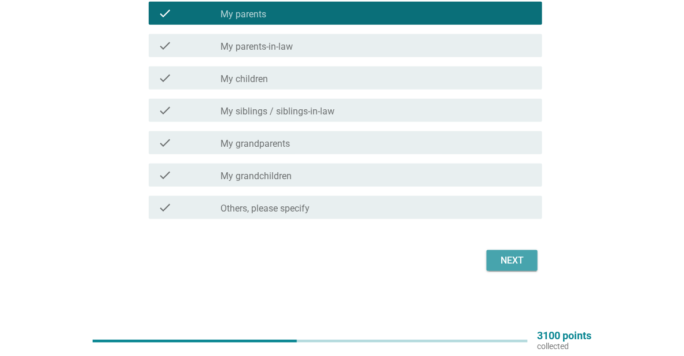
click at [496, 258] on div "Next" at bounding box center [512, 261] width 32 height 14
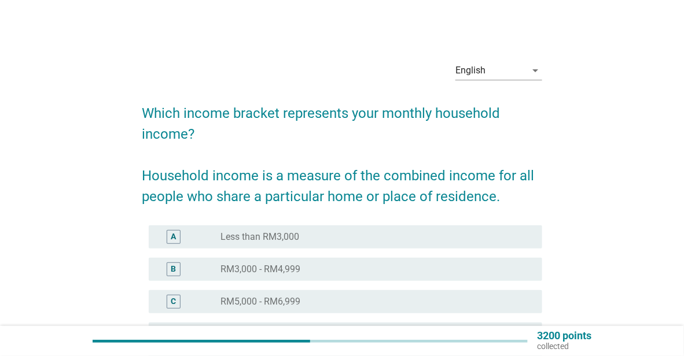
scroll to position [116, 0]
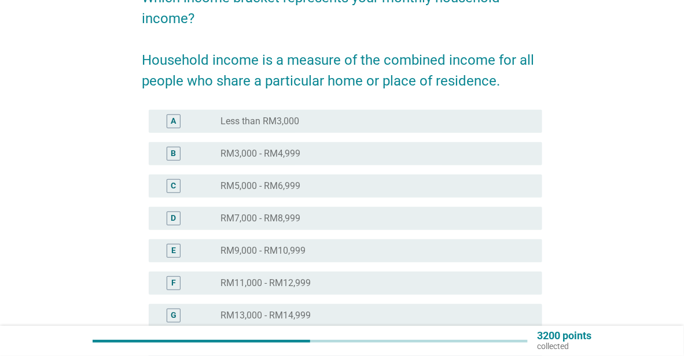
click at [362, 188] on div "radio_button_unchecked RM5,000 - RM6,999" at bounding box center [371, 187] width 303 height 12
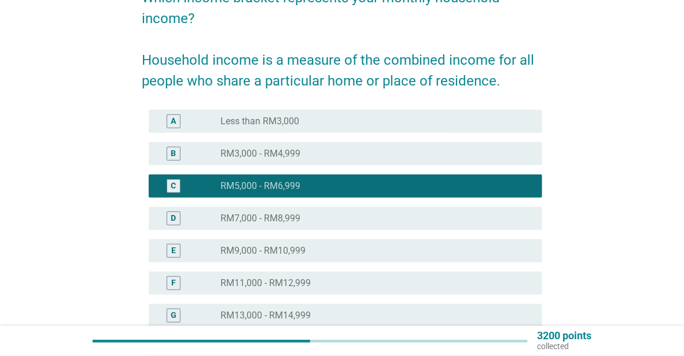
scroll to position [270, 0]
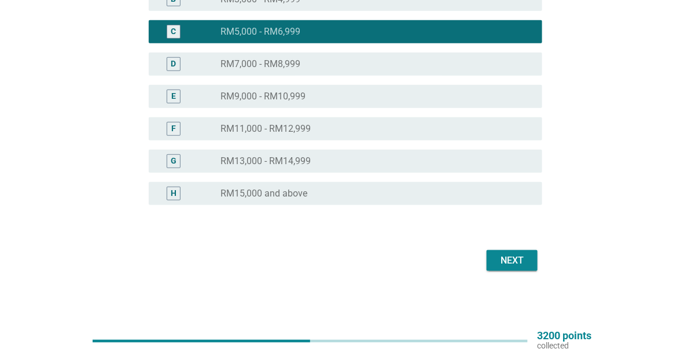
click at [501, 255] on div "Next" at bounding box center [512, 261] width 32 height 14
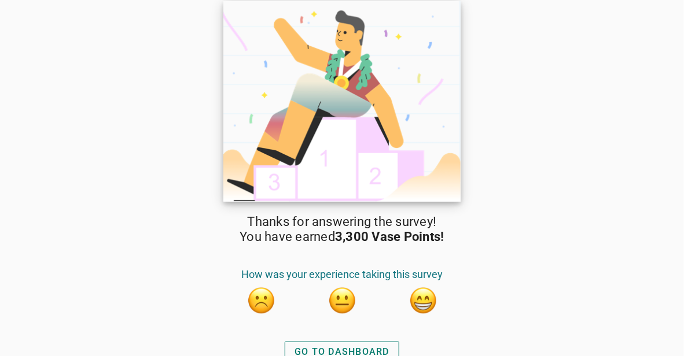
scroll to position [10, 0]
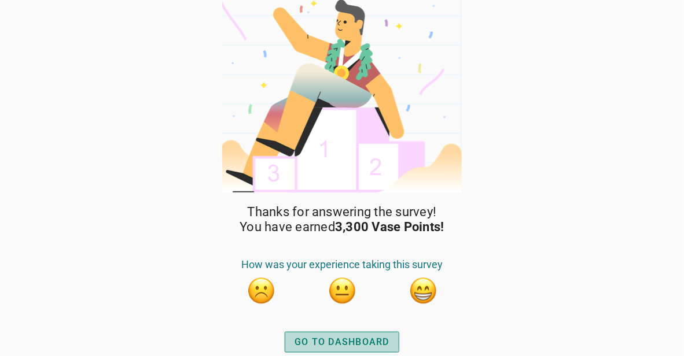
click at [363, 334] on button "GO TO DASHBOARD" at bounding box center [342, 342] width 115 height 21
